Goal: Information Seeking & Learning: Find specific fact

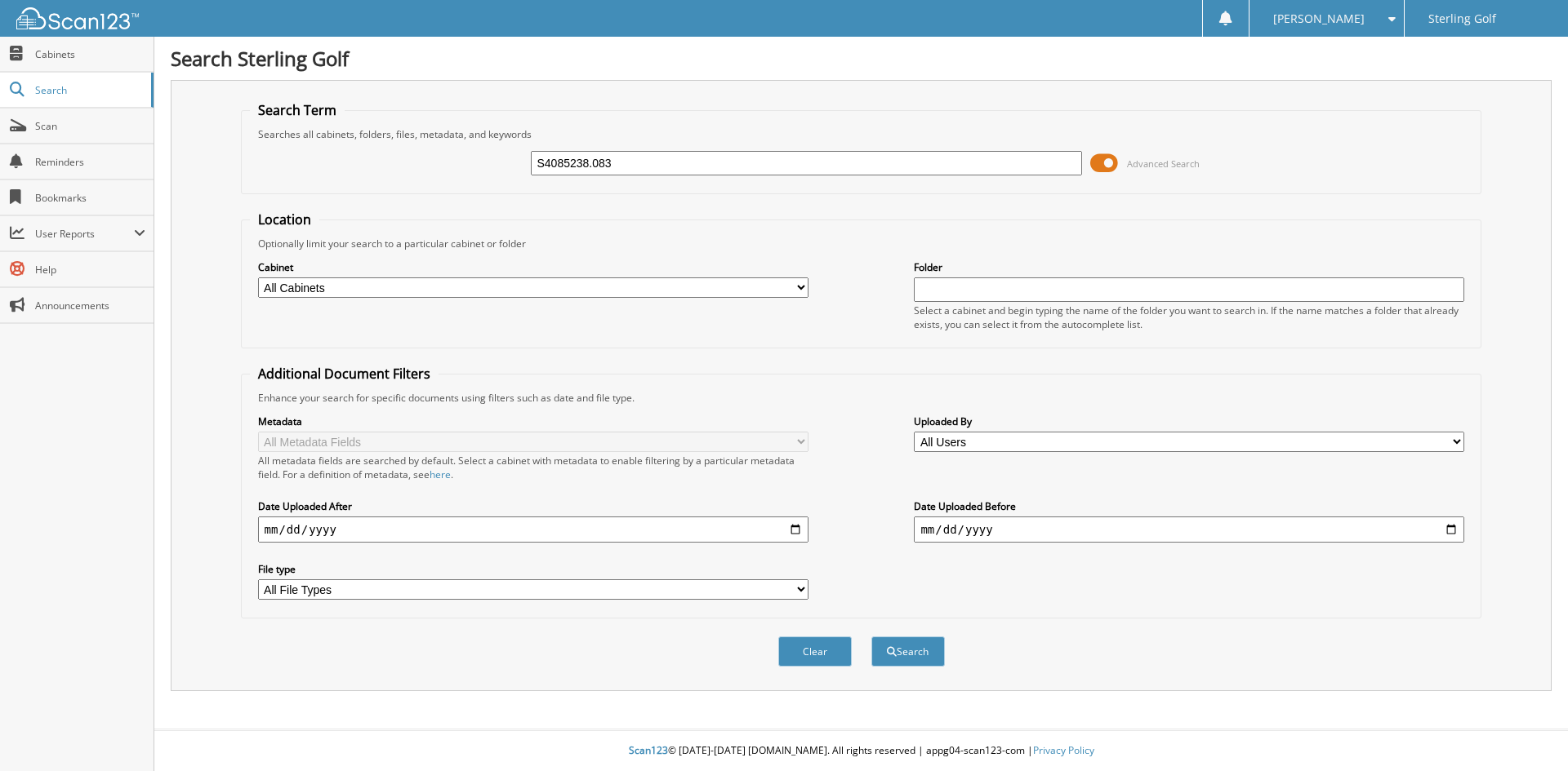
type input "S4085238.083"
click at [872, 637] on button "Search" at bounding box center [908, 652] width 73 height 30
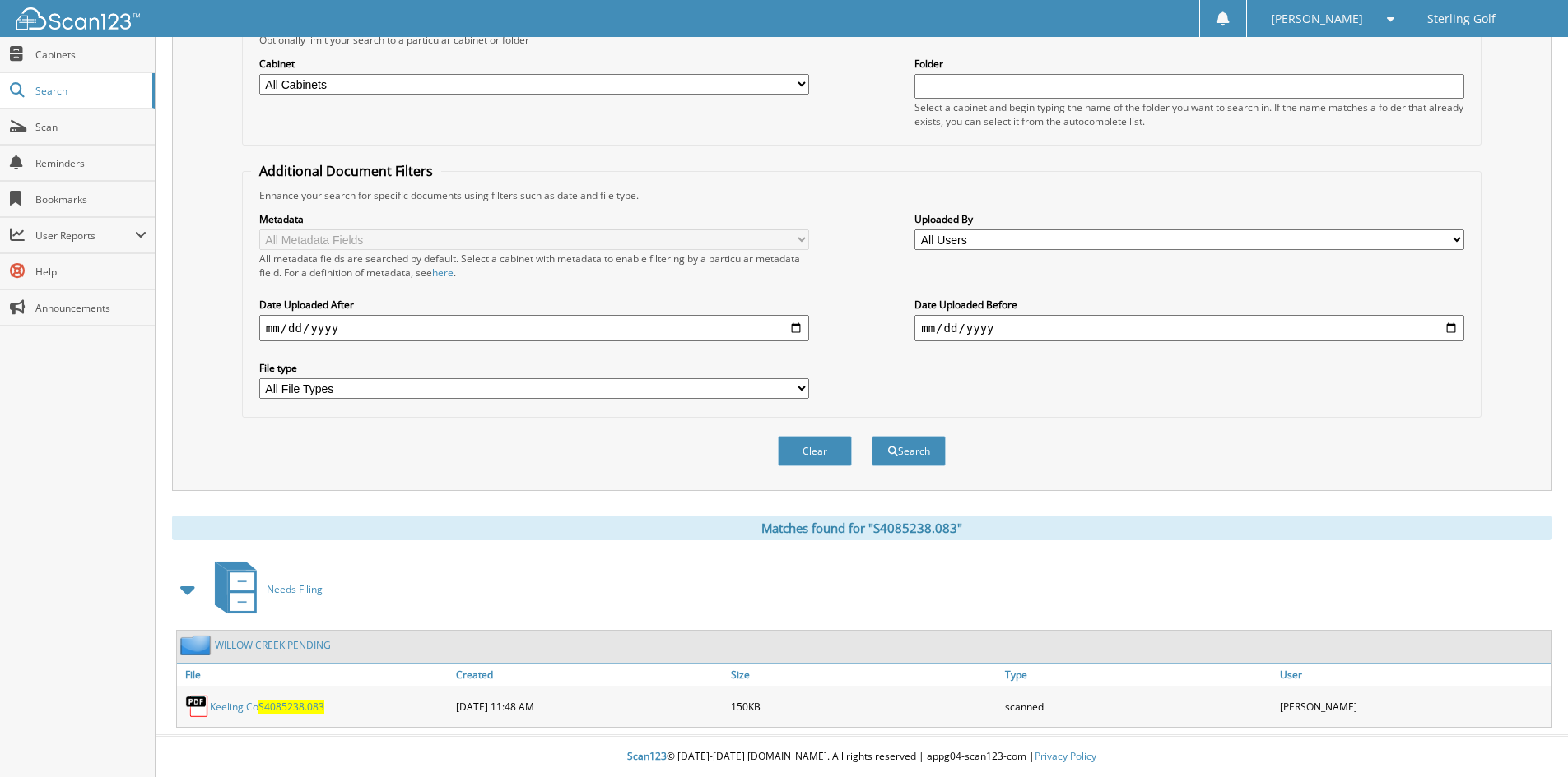
scroll to position [206, 0]
